Goal: Task Accomplishment & Management: Use online tool/utility

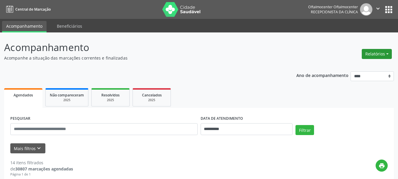
click at [367, 54] on button "Relatórios" at bounding box center [376, 54] width 30 height 10
click at [358, 66] on link "Agendamentos" at bounding box center [359, 66] width 63 height 8
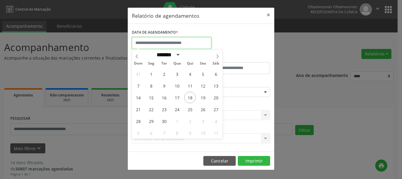
click at [175, 45] on input "text" at bounding box center [171, 43] width 79 height 12
click at [201, 97] on span "19" at bounding box center [202, 97] width 11 height 11
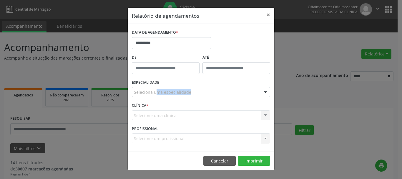
click at [201, 97] on div "ESPECIALIDADE Seleciona uma especialidade Todas as especialidades Alergologia A…" at bounding box center [200, 89] width 141 height 23
click at [134, 92] on input "text" at bounding box center [134, 95] width 0 height 12
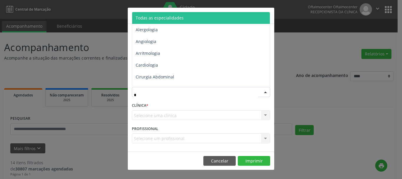
type input "**"
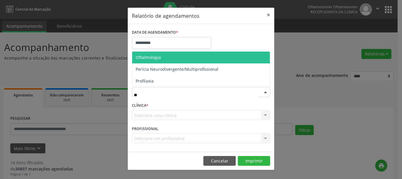
click at [160, 59] on span "Oftalmologia" at bounding box center [148, 57] width 25 height 6
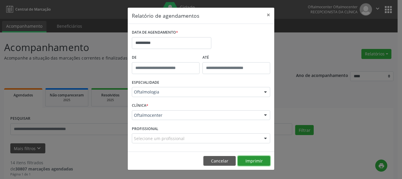
click at [257, 161] on button "Imprimir" at bounding box center [254, 161] width 32 height 10
